Goal: Task Accomplishment & Management: Use online tool/utility

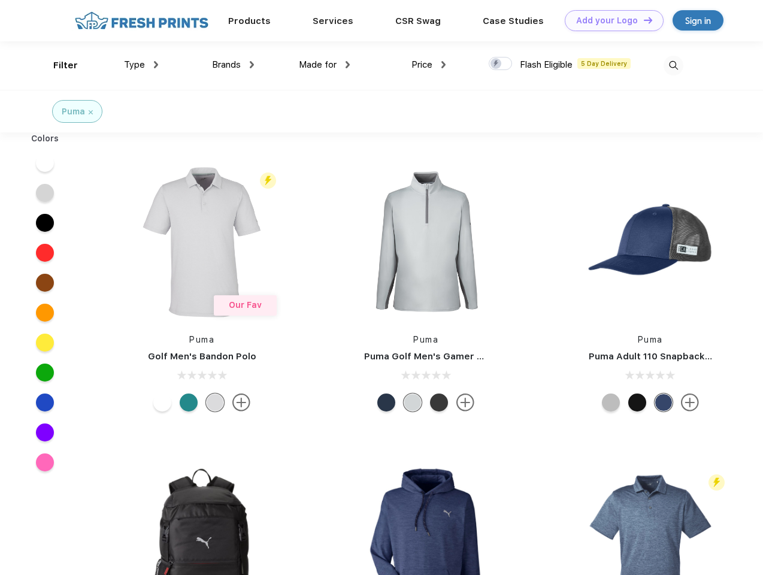
click at [610, 20] on link "Add your Logo Design Tool" at bounding box center [614, 20] width 99 height 21
click at [0, 0] on div "Design Tool" at bounding box center [0, 0] width 0 height 0
click at [643, 20] on link "Add your Logo Design Tool" at bounding box center [614, 20] width 99 height 21
click at [58, 65] on div "Filter" at bounding box center [65, 66] width 25 height 14
click at [141, 65] on span "Type" at bounding box center [134, 64] width 21 height 11
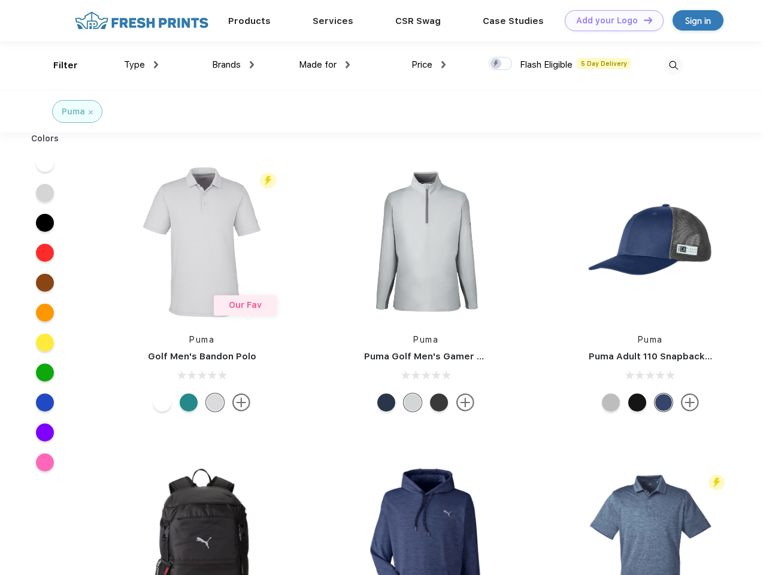
click at [233, 65] on span "Brands" at bounding box center [226, 64] width 29 height 11
click at [325, 65] on span "Made for" at bounding box center [318, 64] width 38 height 11
click at [429, 65] on span "Price" at bounding box center [422, 64] width 21 height 11
click at [501, 64] on div at bounding box center [500, 63] width 23 height 13
click at [497, 64] on input "checkbox" at bounding box center [493, 60] width 8 height 8
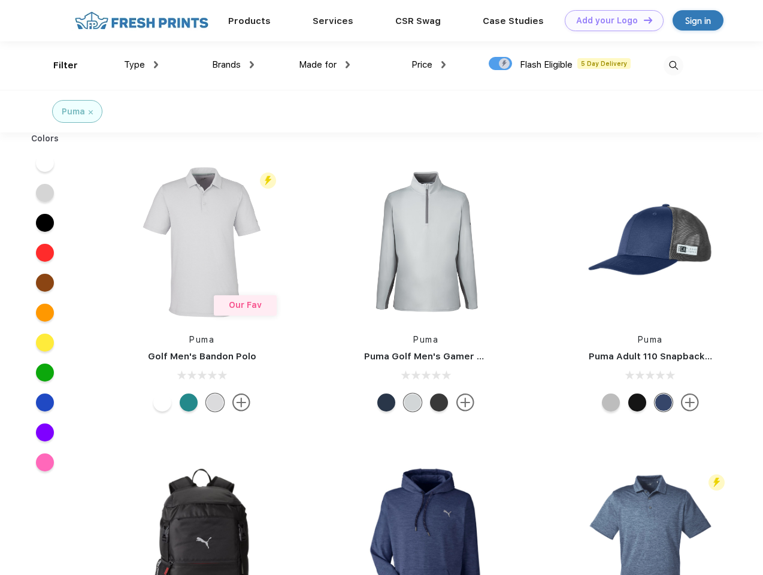
click at [674, 65] on img at bounding box center [674, 66] width 20 height 20
